Goal: Task Accomplishment & Management: Complete application form

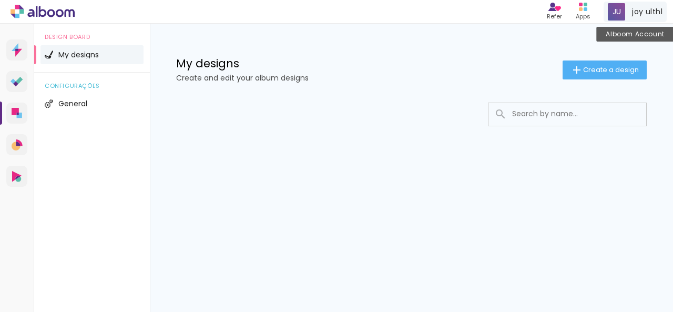
click at [626, 8] on div "joy ulthl Alboom Account" at bounding box center [635, 12] width 63 height 21
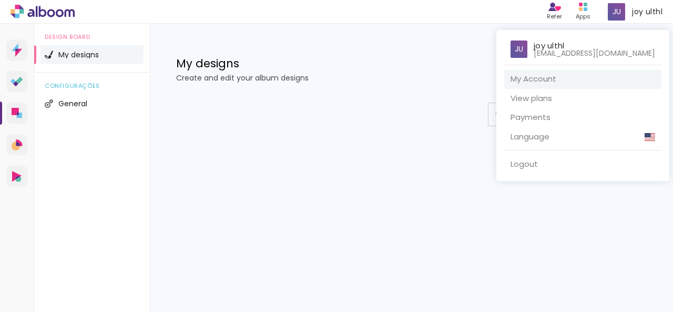
click at [570, 70] on link "My Account" at bounding box center [582, 78] width 157 height 19
click at [558, 80] on link "My Account" at bounding box center [582, 78] width 157 height 19
click at [406, 96] on div at bounding box center [336, 156] width 673 height 312
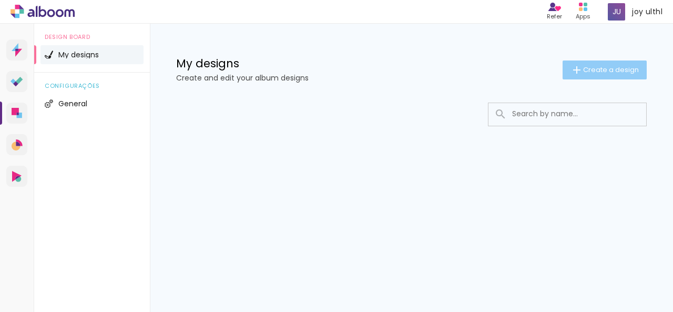
click at [584, 75] on paper-button "Create a design" at bounding box center [605, 69] width 84 height 19
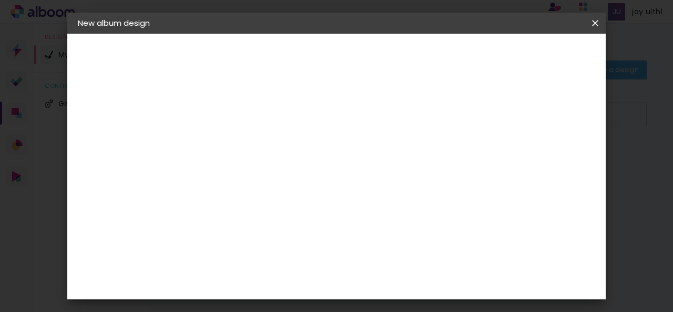
click at [250, 146] on input at bounding box center [250, 141] width 0 height 16
click at [250, 137] on input at bounding box center [250, 141] width 0 height 16
type input "video edting you need to know"
type paper-input "video edting you need to know"
click at [293, 53] on paper-button "Next" at bounding box center [275, 56] width 38 height 18
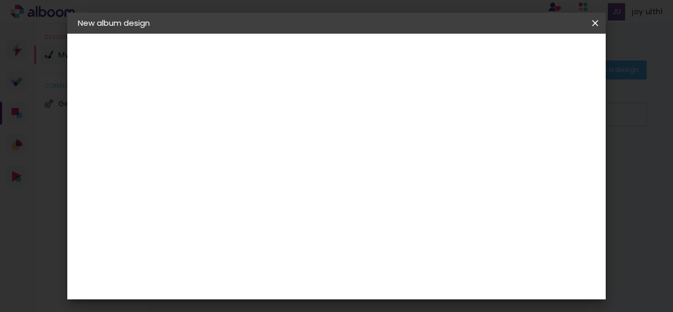
click at [267, 173] on input "text" at bounding box center [244, 179] width 43 height 13
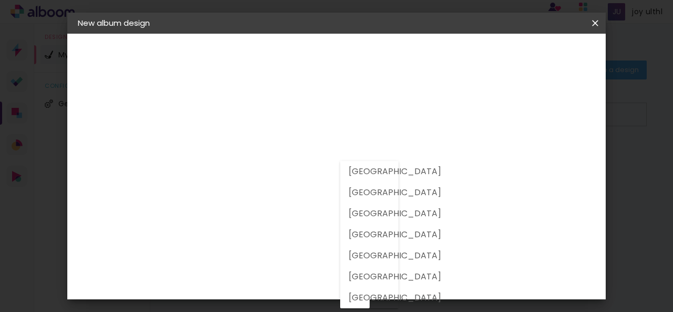
click at [0, 0] on slot "[GEOGRAPHIC_DATA]" at bounding box center [0, 0] width 0 height 0
type input "[GEOGRAPHIC_DATA]"
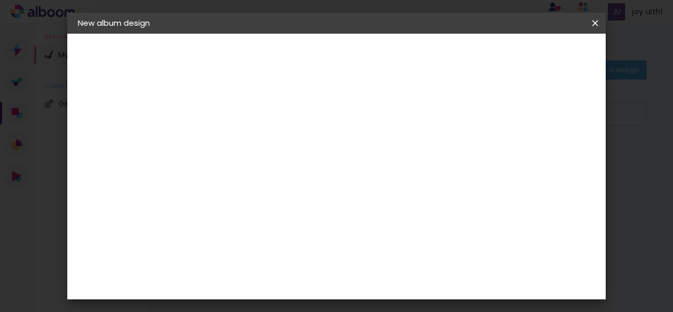
scroll to position [210, 0]
